Goal: Task Accomplishment & Management: Use online tool/utility

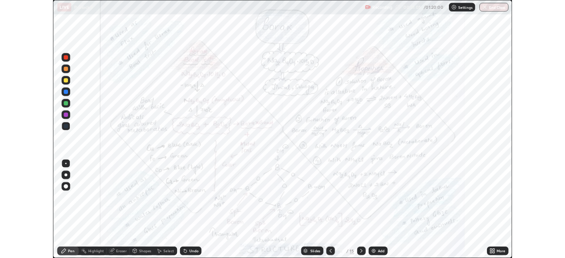
scroll to position [318, 565]
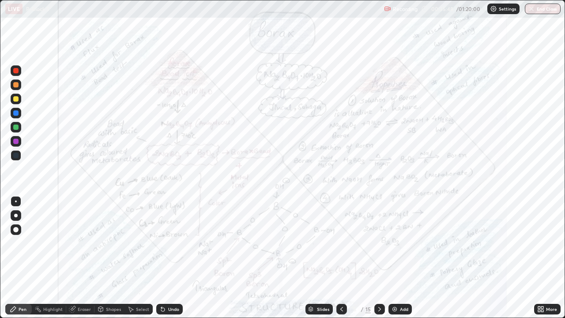
click at [379, 309] on icon at bounding box center [379, 309] width 7 height 7
click at [380, 310] on icon at bounding box center [379, 309] width 7 height 7
click at [384, 305] on div at bounding box center [380, 309] width 11 height 18
click at [379, 309] on icon at bounding box center [379, 309] width 7 height 7
click at [552, 309] on div "More" at bounding box center [551, 309] width 11 height 4
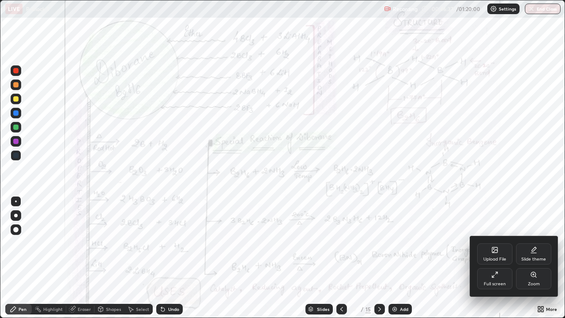
click at [539, 276] on div "Zoom" at bounding box center [533, 278] width 35 height 21
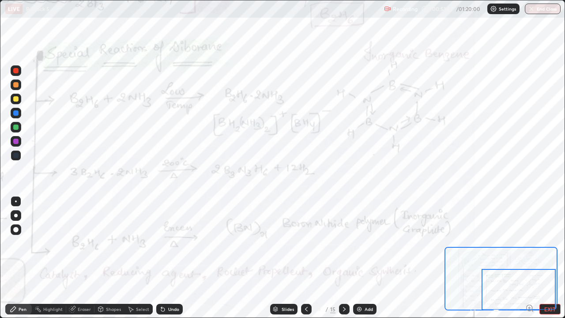
click at [342, 310] on icon at bounding box center [344, 309] width 7 height 7
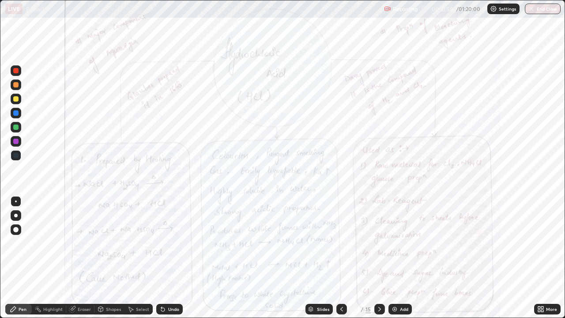
click at [376, 311] on icon at bounding box center [379, 309] width 7 height 7
click at [379, 309] on icon at bounding box center [379, 309] width 7 height 7
click at [523, 312] on div "Slides 13 / 15 Add" at bounding box center [359, 309] width 352 height 18
click at [548, 309] on div "More" at bounding box center [551, 309] width 11 height 4
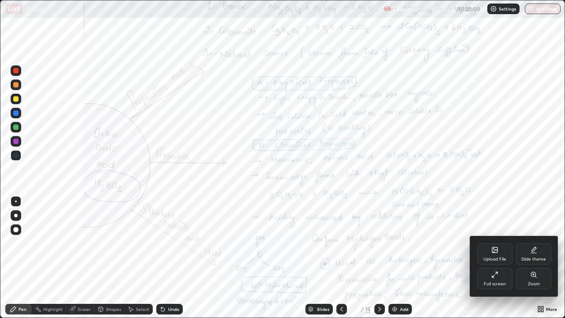
click at [496, 282] on div "Full screen" at bounding box center [495, 284] width 22 height 4
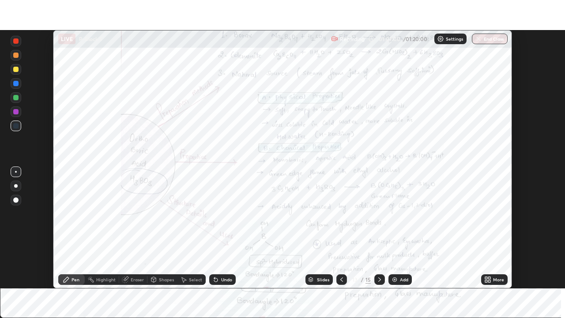
scroll to position [43913, 43606]
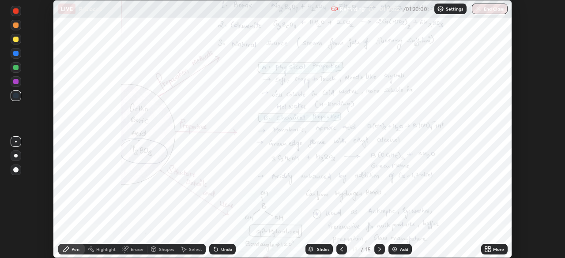
click at [489, 251] on icon at bounding box center [490, 251] width 2 height 2
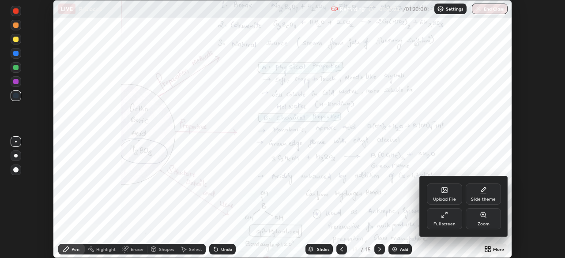
click at [451, 223] on div "Full screen" at bounding box center [445, 224] width 22 height 4
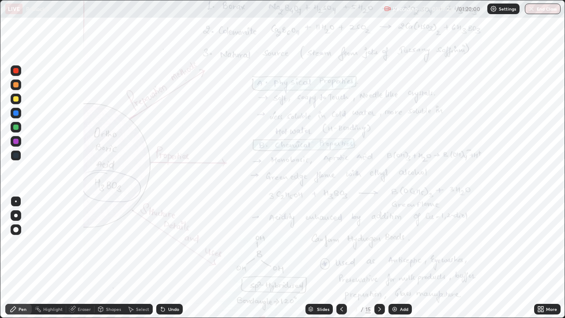
scroll to position [318, 565]
click at [542, 8] on button "End Class" at bounding box center [543, 9] width 36 height 11
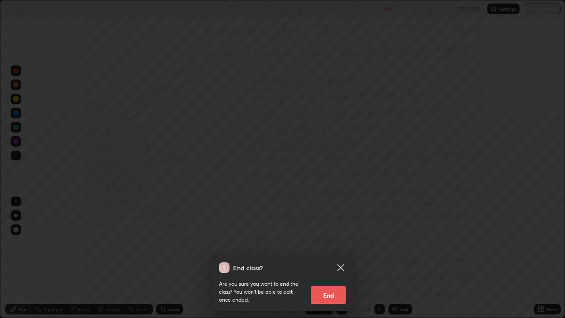
click at [340, 296] on button "End" at bounding box center [328, 295] width 35 height 18
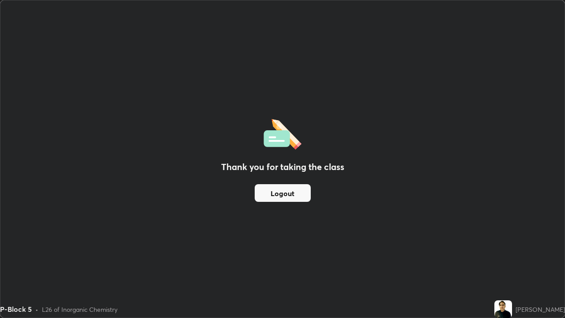
click at [302, 197] on button "Logout" at bounding box center [283, 193] width 56 height 18
